Goal: Use online tool/utility: Utilize a website feature to perform a specific function

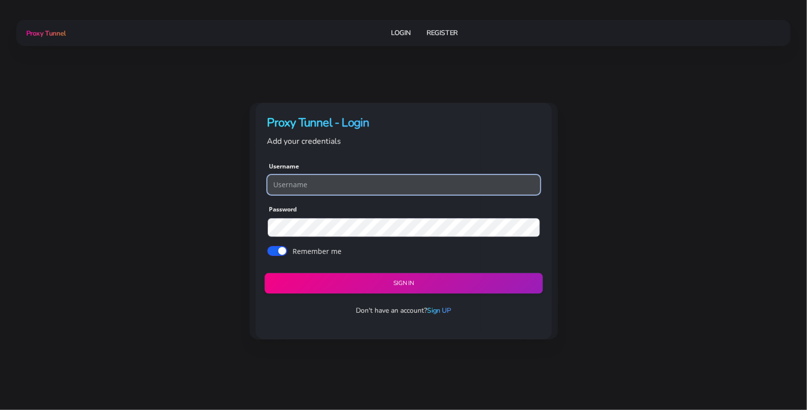
type input "maxadmin4534"
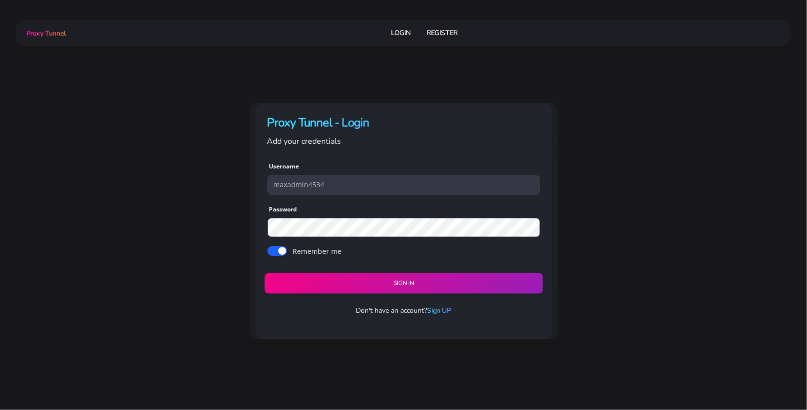
click at [398, 284] on button "Sign in" at bounding box center [403, 283] width 278 height 21
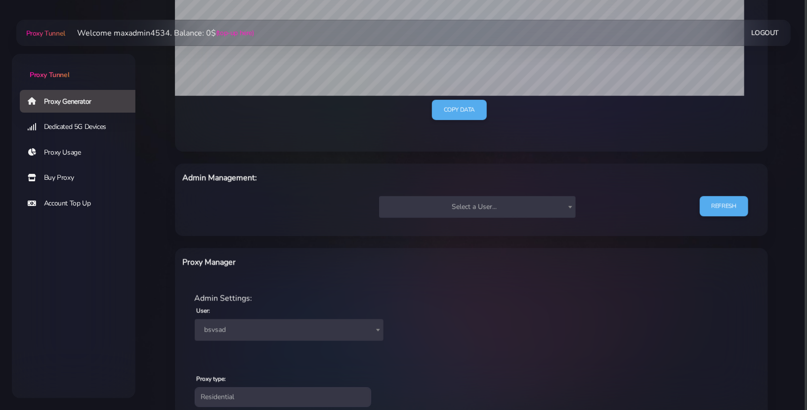
scroll to position [277, 0]
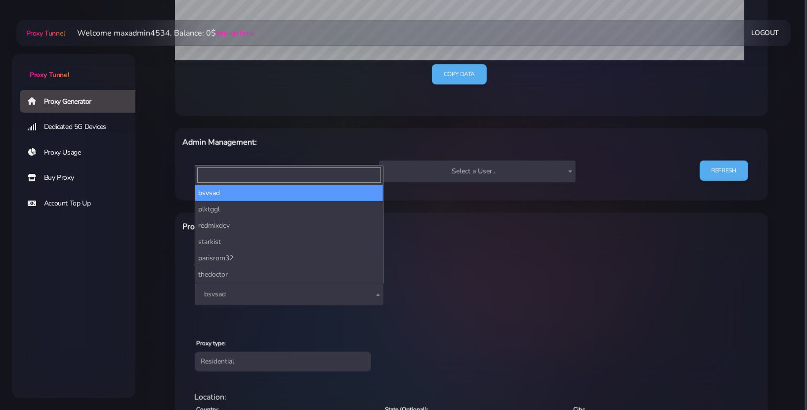
click at [282, 292] on span "bsvsad" at bounding box center [289, 294] width 177 height 14
type input "а"
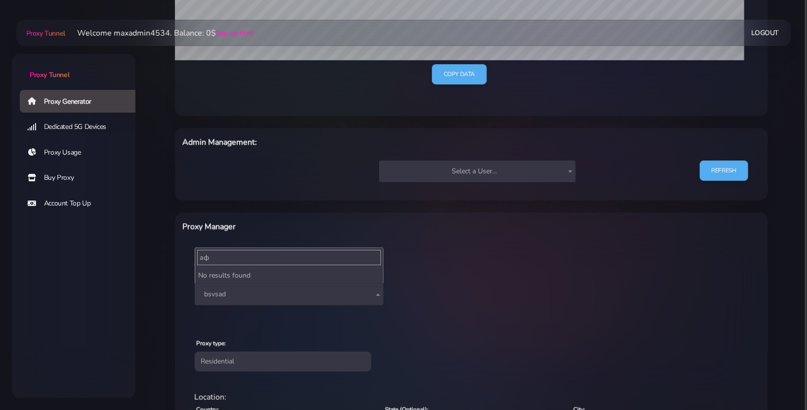
type input "а"
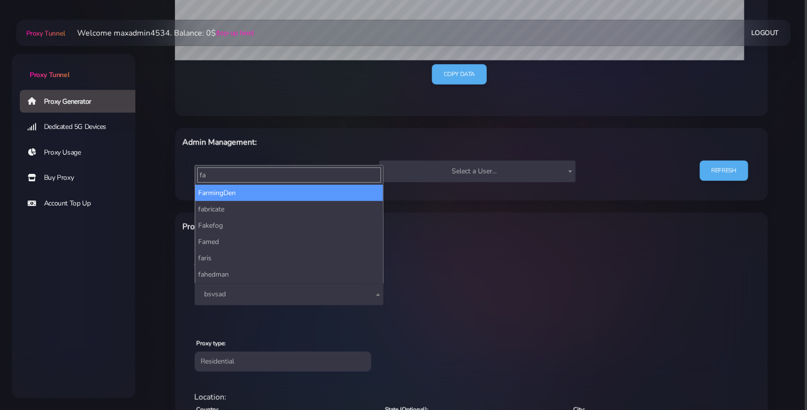
type input "f"
type input "test"
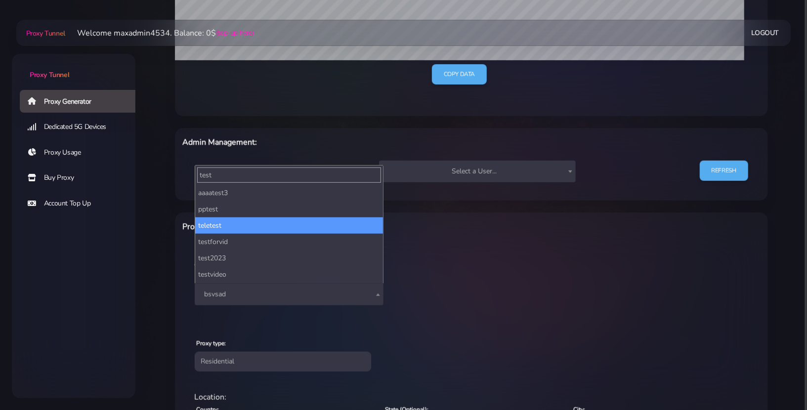
scroll to position [146, 0]
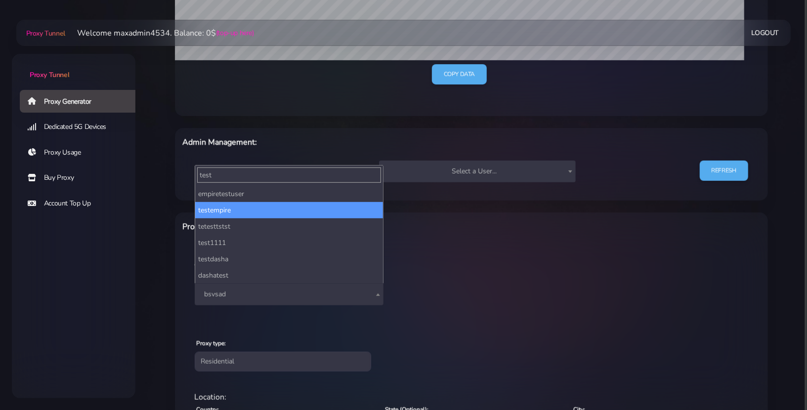
select select "212"
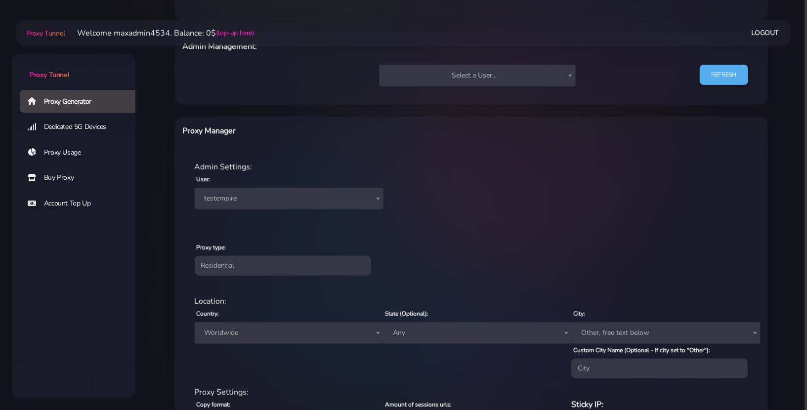
scroll to position [386, 0]
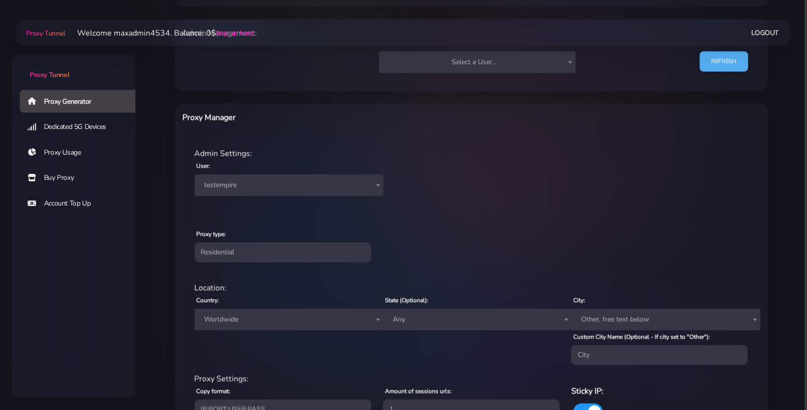
click at [297, 324] on span "Worldwide" at bounding box center [289, 320] width 177 height 14
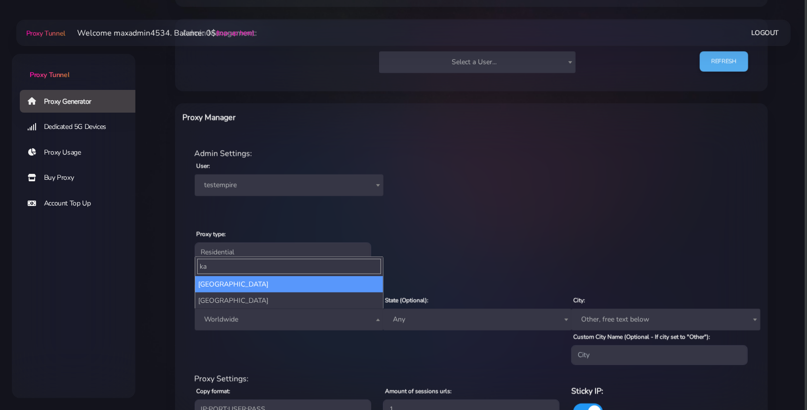
type input "ka"
select select "KZ"
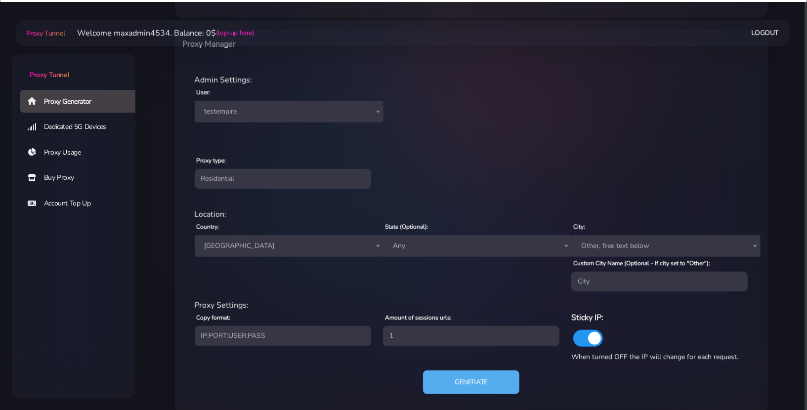
scroll to position [475, 0]
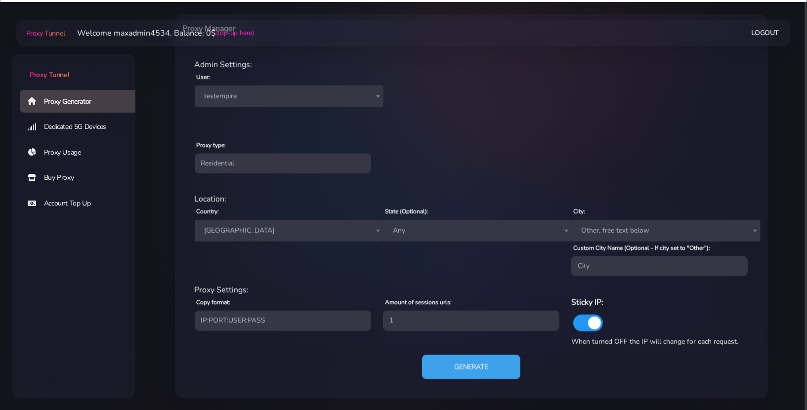
click at [482, 370] on button "Generate" at bounding box center [471, 367] width 98 height 24
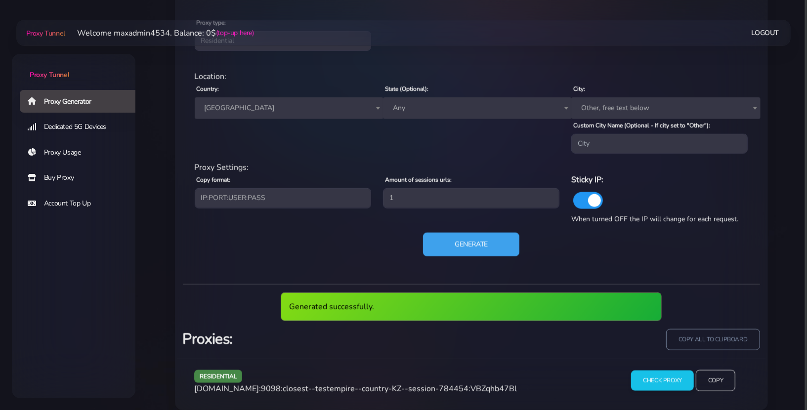
scroll to position [608, 0]
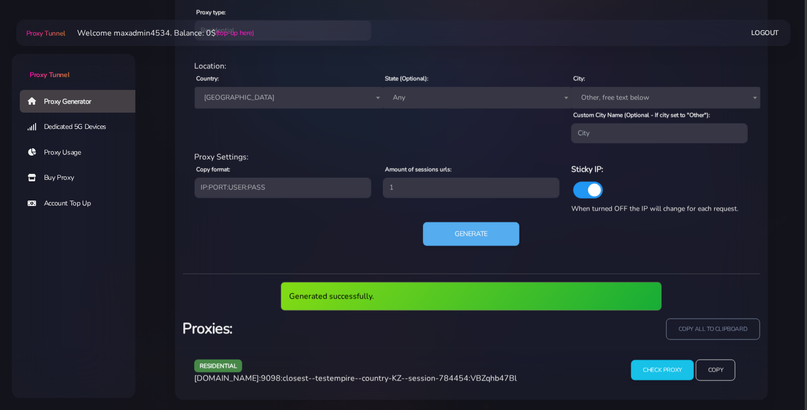
click at [441, 374] on span "agg.proxytunnel.io:9098:closest--testempire--country-KZ--session-784454:VBZqhb4…" at bounding box center [355, 378] width 323 height 11
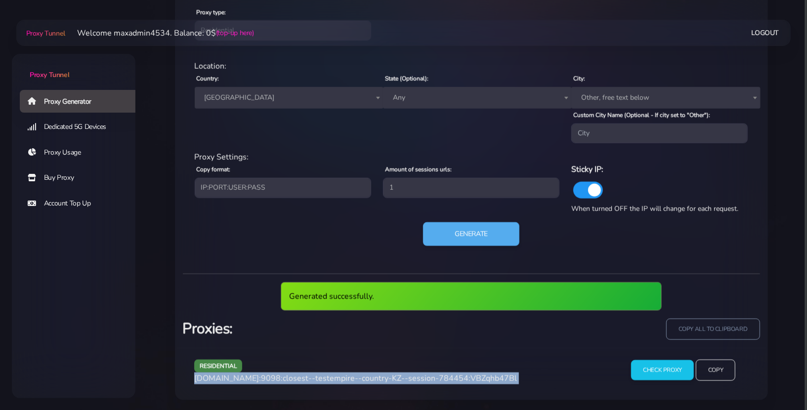
click at [441, 374] on span "agg.proxytunnel.io:9098:closest--testempire--country-KZ--session-784454:VBZqhb4…" at bounding box center [355, 378] width 323 height 11
copy div "agg.proxytunnel.io:9098:closest--testempire--country-KZ--session-784454:VBZqhb4…"
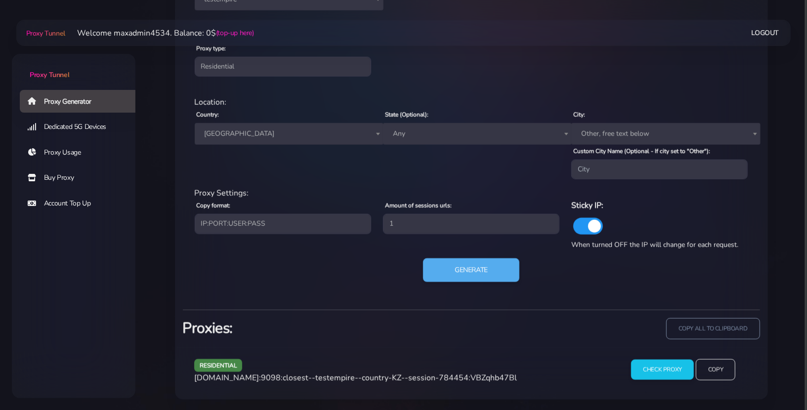
click at [456, 375] on span "agg.proxytunnel.io:9098:closest--testempire--country-KZ--session-784454:VBZqhb4…" at bounding box center [355, 377] width 323 height 11
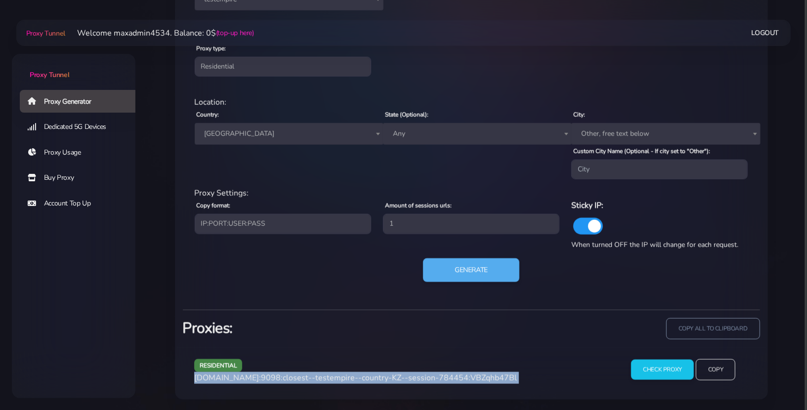
copy div "agg.proxytunnel.io:9098:closest--testempire--country-KZ--session-784454:VBZqhb4…"
